Goal: Find specific page/section: Find specific page/section

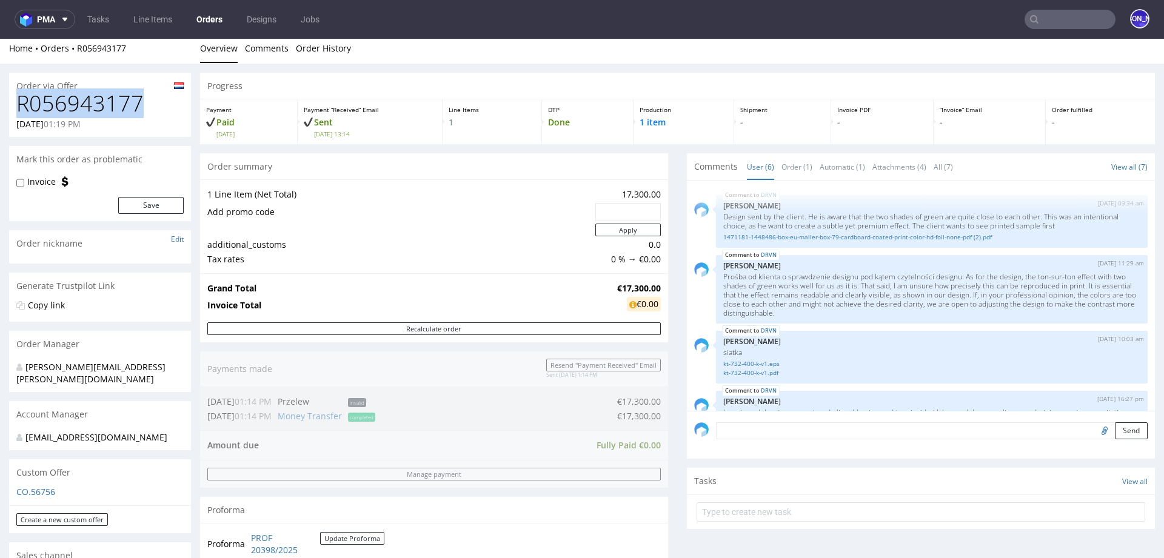
scroll to position [307, 0]
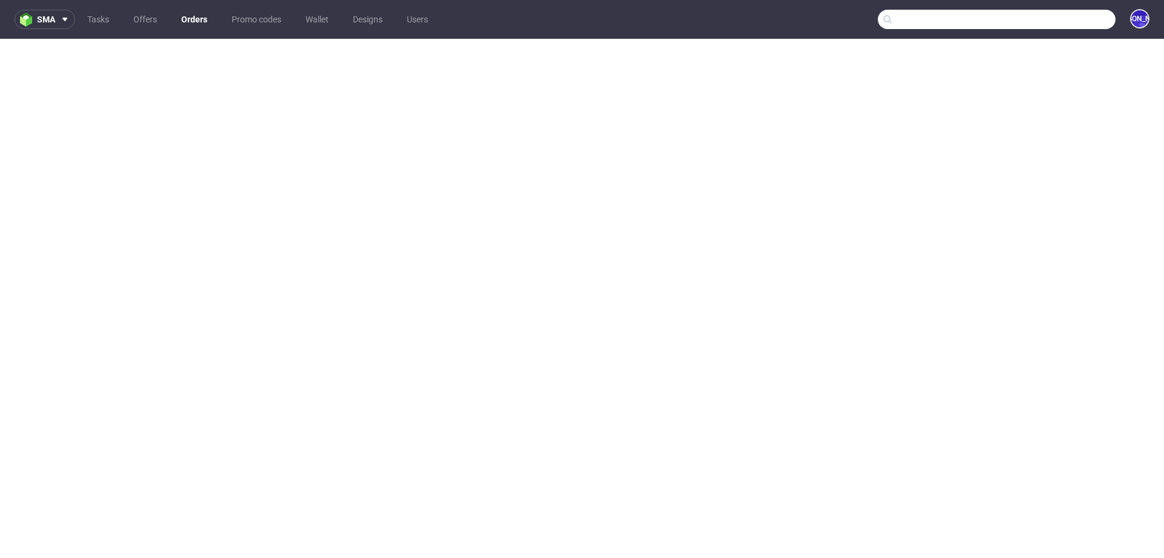
click at [1055, 16] on input "text" at bounding box center [997, 19] width 238 height 19
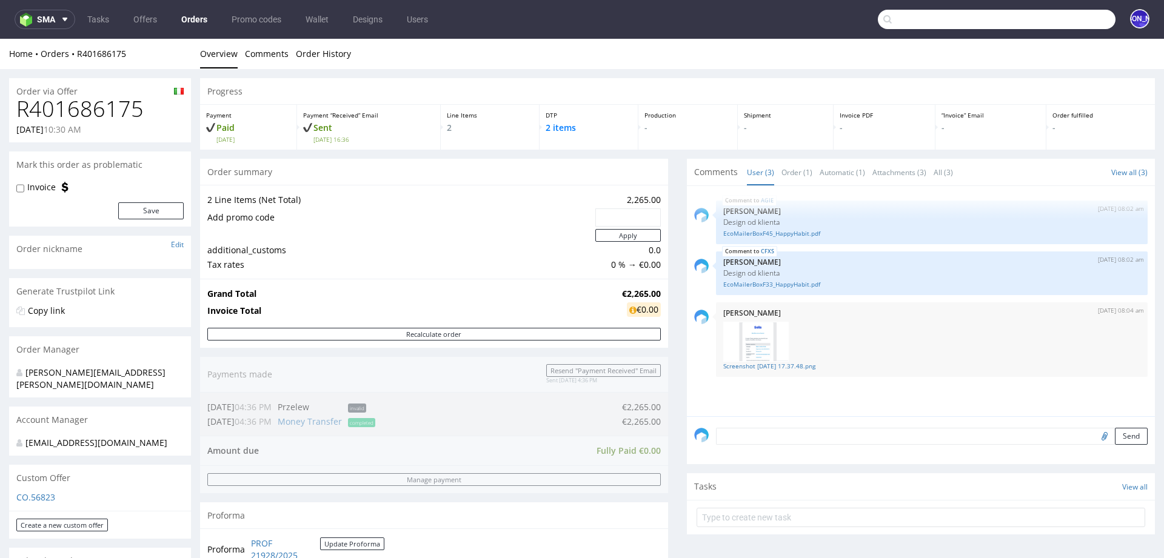
scroll to position [472, 0]
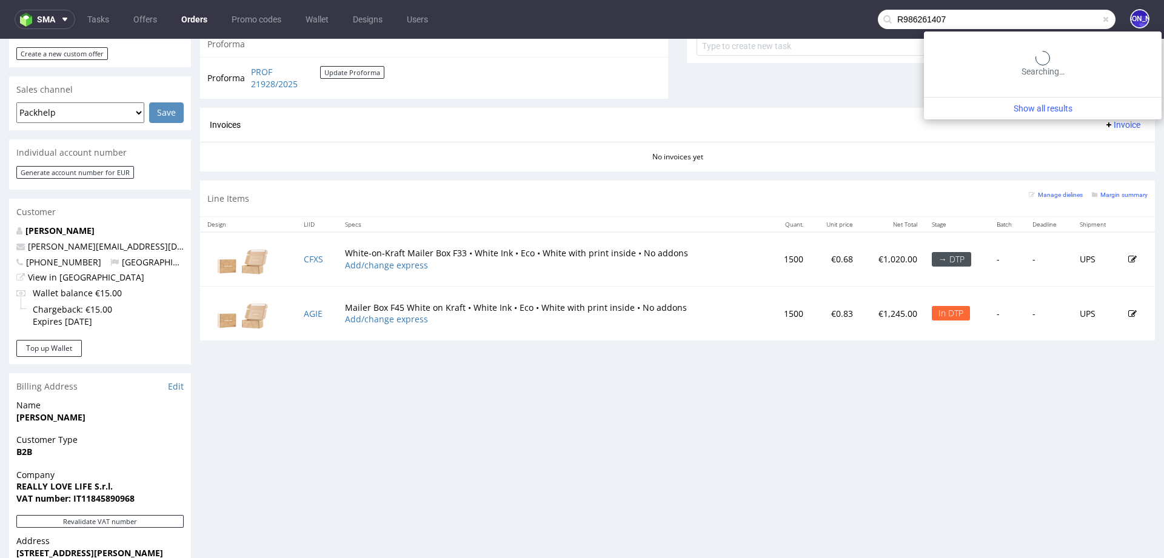
type input "R986261407"
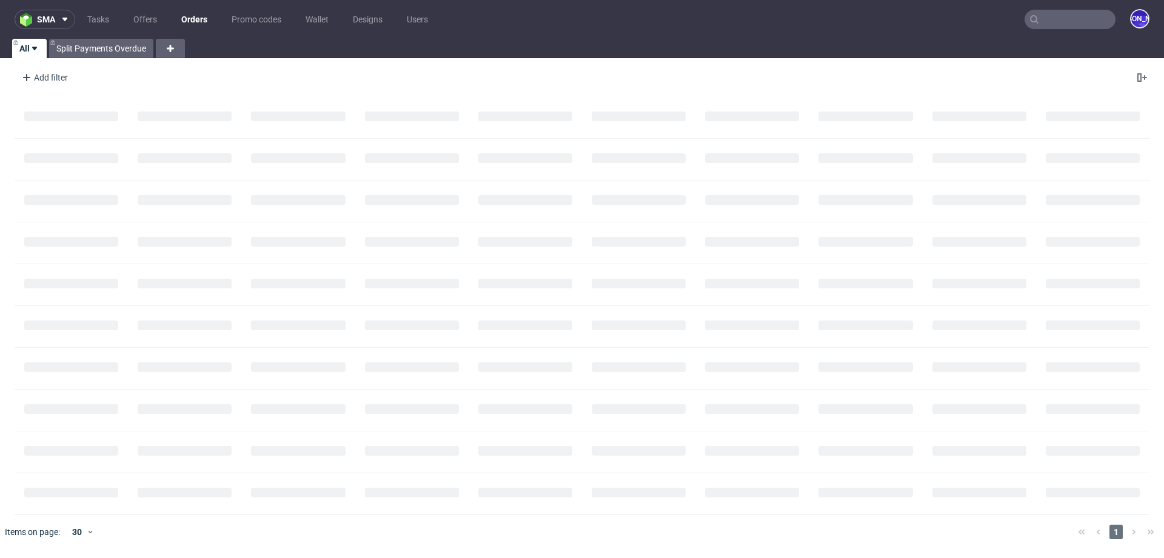
click at [1026, 13] on input "text" at bounding box center [1069, 19] width 91 height 19
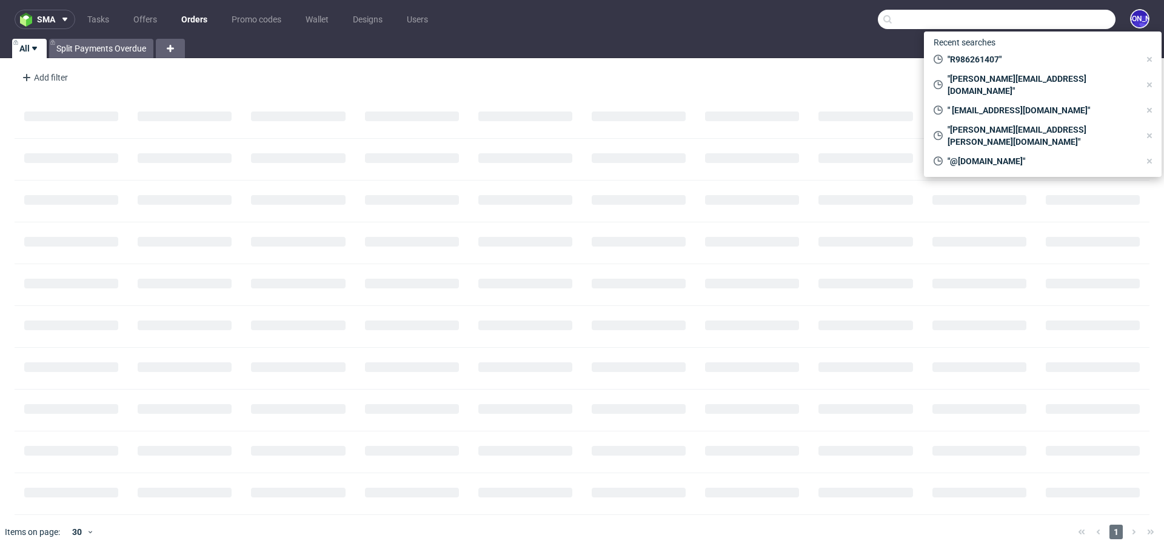
paste input "R986261407"
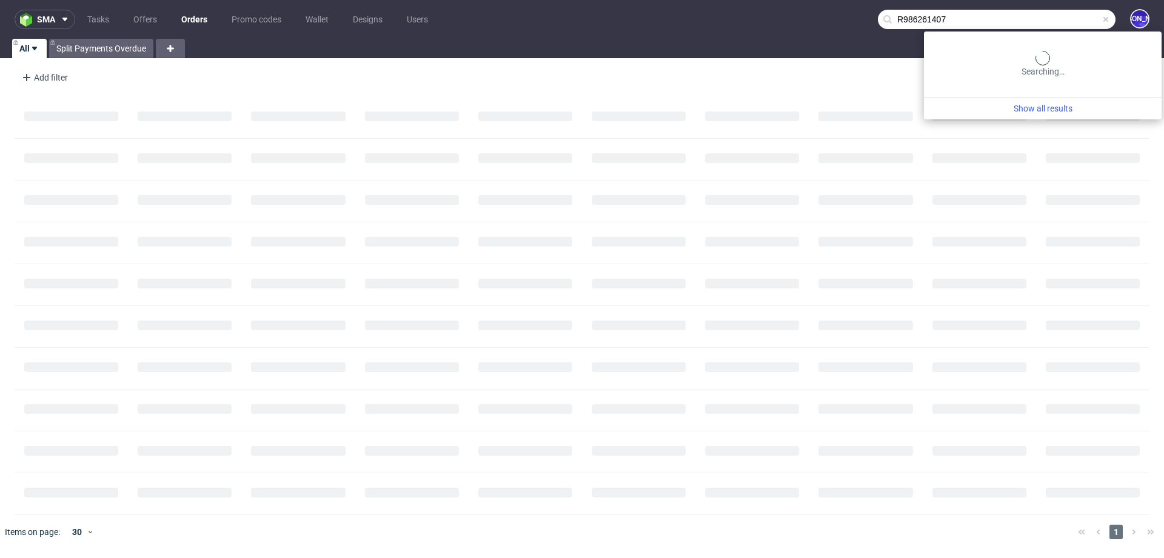
type input "R986261407"
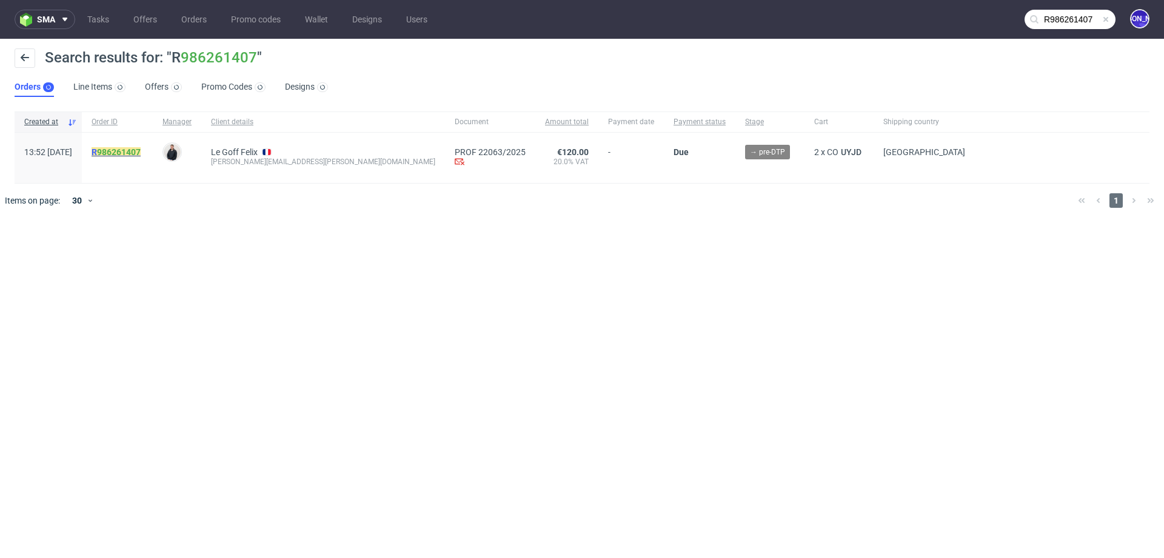
click at [130, 150] on mark "R 986261407" at bounding box center [116, 152] width 49 height 10
